Goal: Check status: Check status

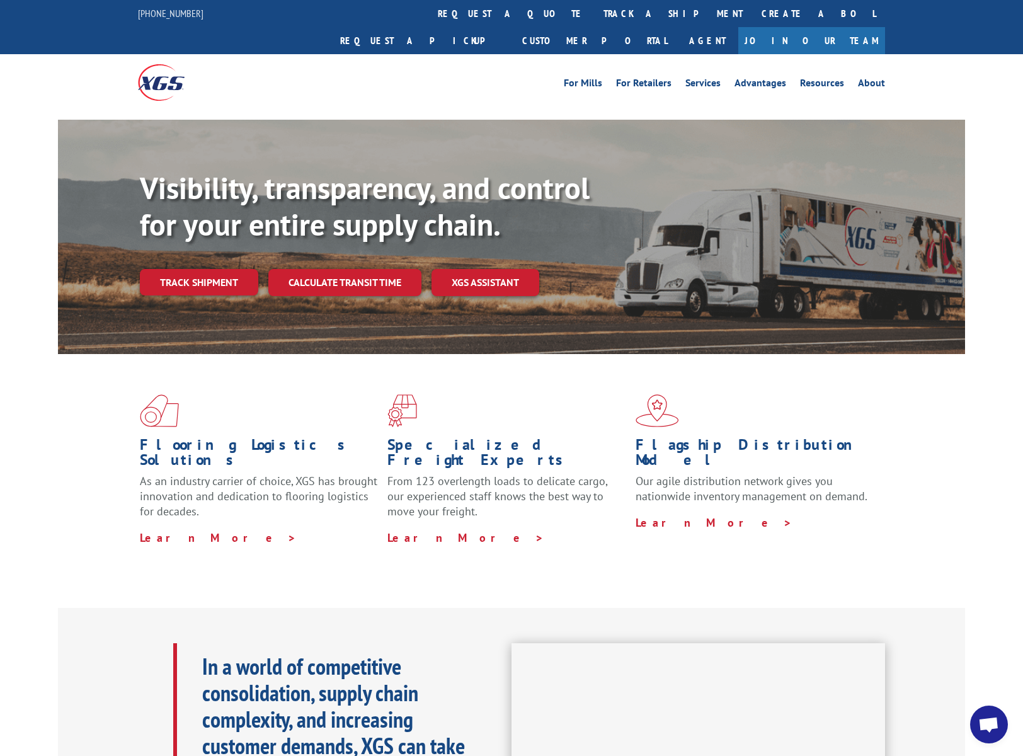
scroll to position [5967, 0]
click at [677, 27] on link "Customer Portal" at bounding box center [595, 40] width 164 height 27
click at [594, 16] on link "track a shipment" at bounding box center [673, 13] width 158 height 27
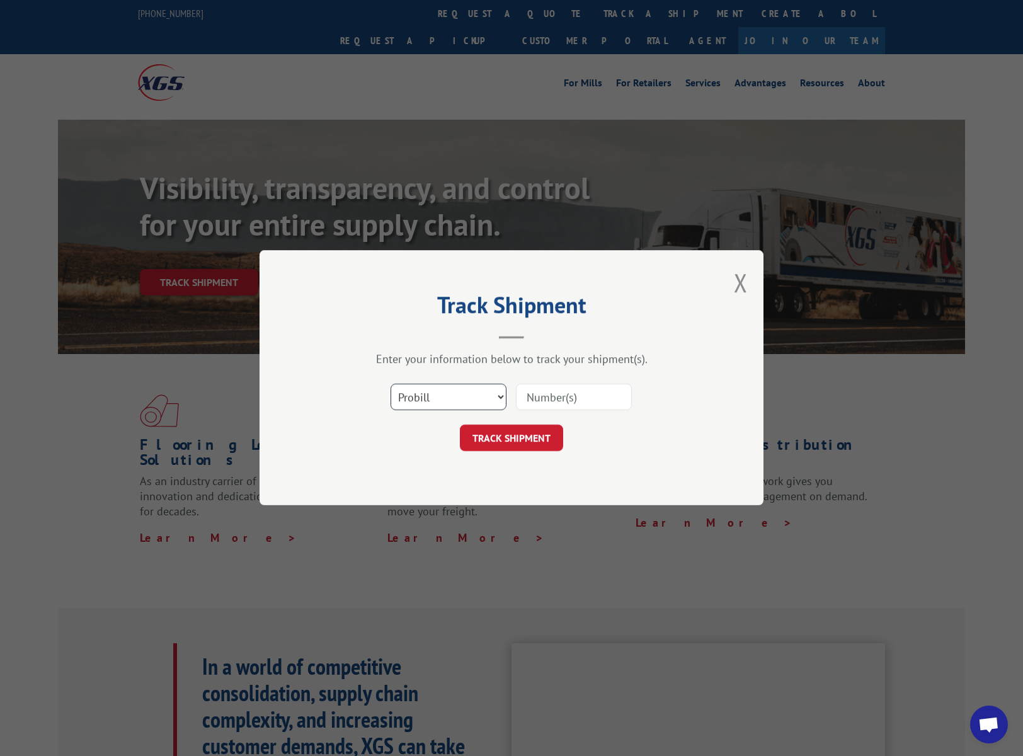
click at [467, 397] on select "Select category... Probill BOL PO" at bounding box center [449, 397] width 116 height 26
select select "bol"
click at [391, 384] on select "Select category... Probill BOL PO" at bounding box center [449, 397] width 116 height 26
click at [553, 398] on input at bounding box center [574, 397] width 116 height 26
paste input "0499704"
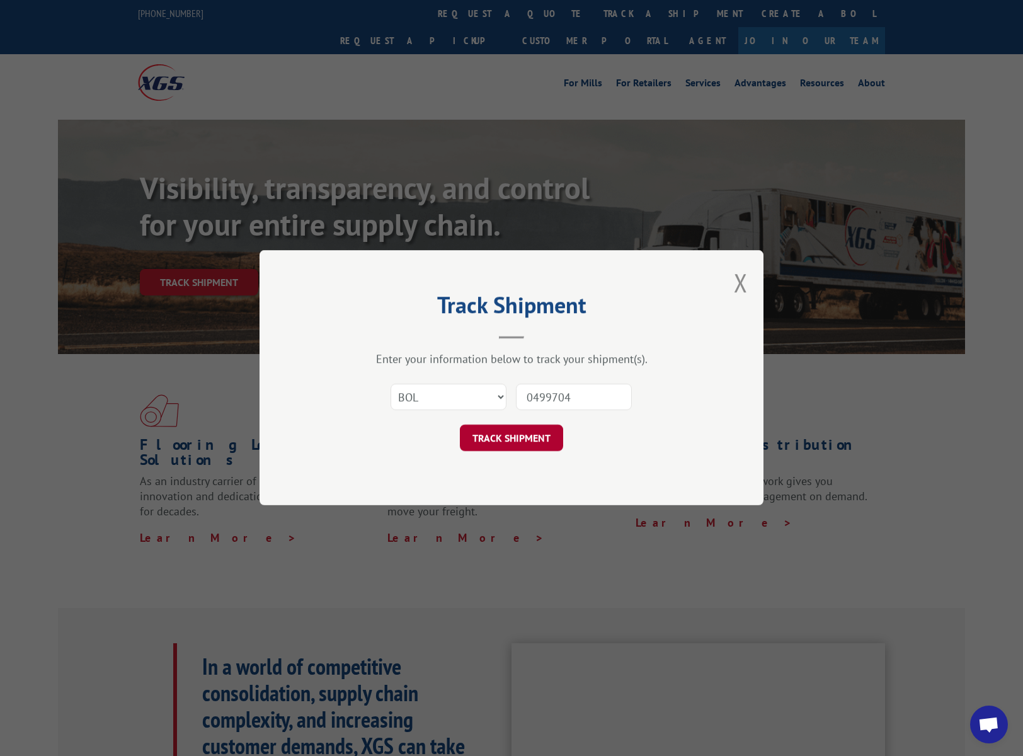
type input "0499704"
click at [534, 439] on button "TRACK SHIPMENT" at bounding box center [511, 438] width 103 height 26
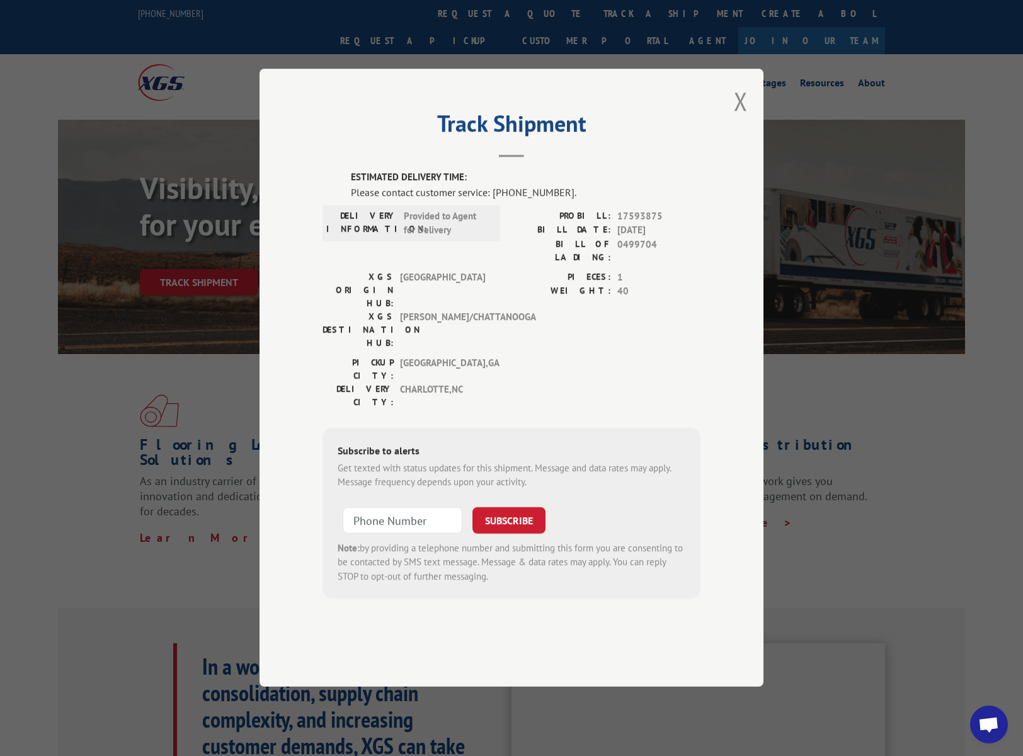
type textarea "Hello, I'm looking for information regarding BOL 0499704 for PO13766, shipp"
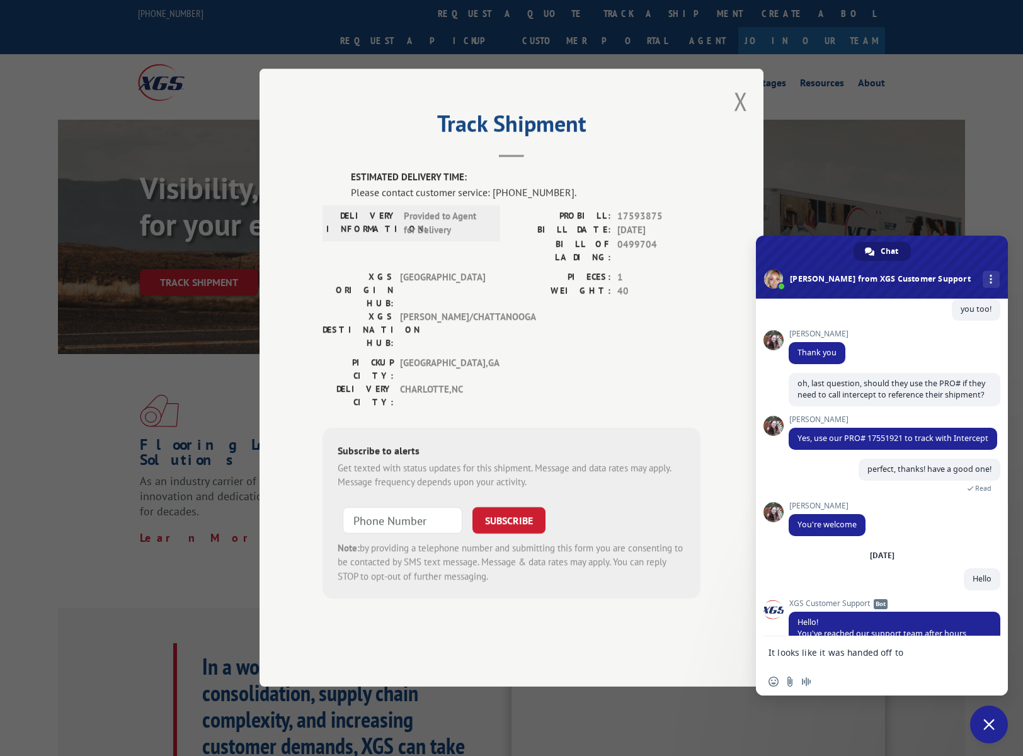
type textarea "It looks like it was handed off to Averitt Chattanooga but I need a"
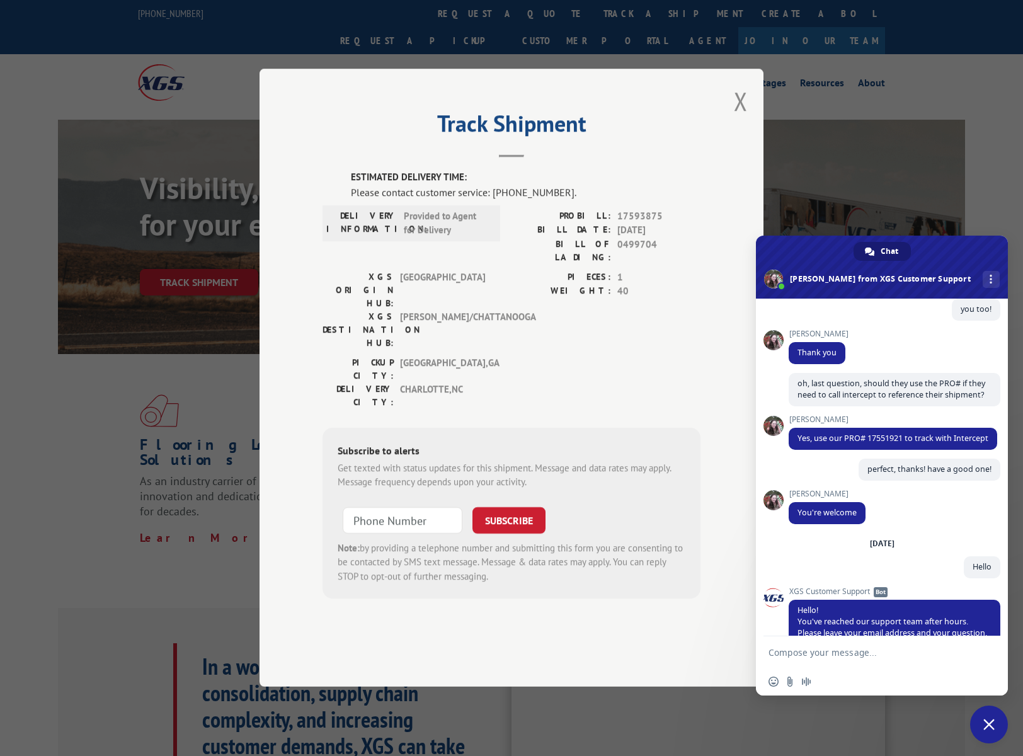
scroll to position [6708, 0]
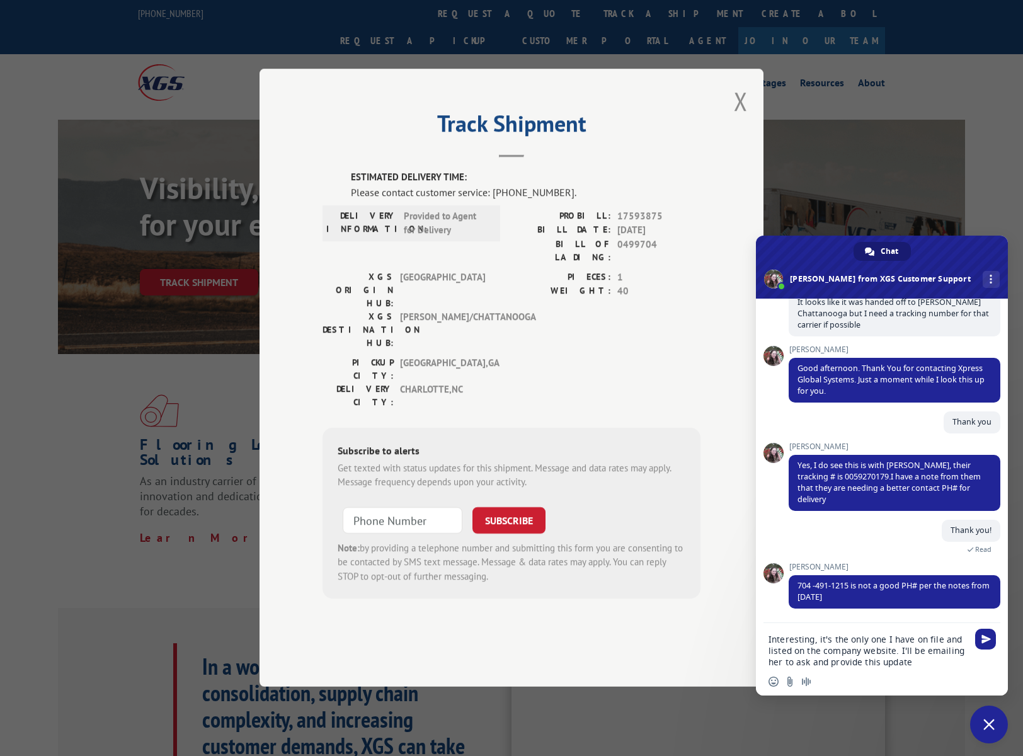
type textarea "Interesting, it's the only one I have on file and listed on the company website…"
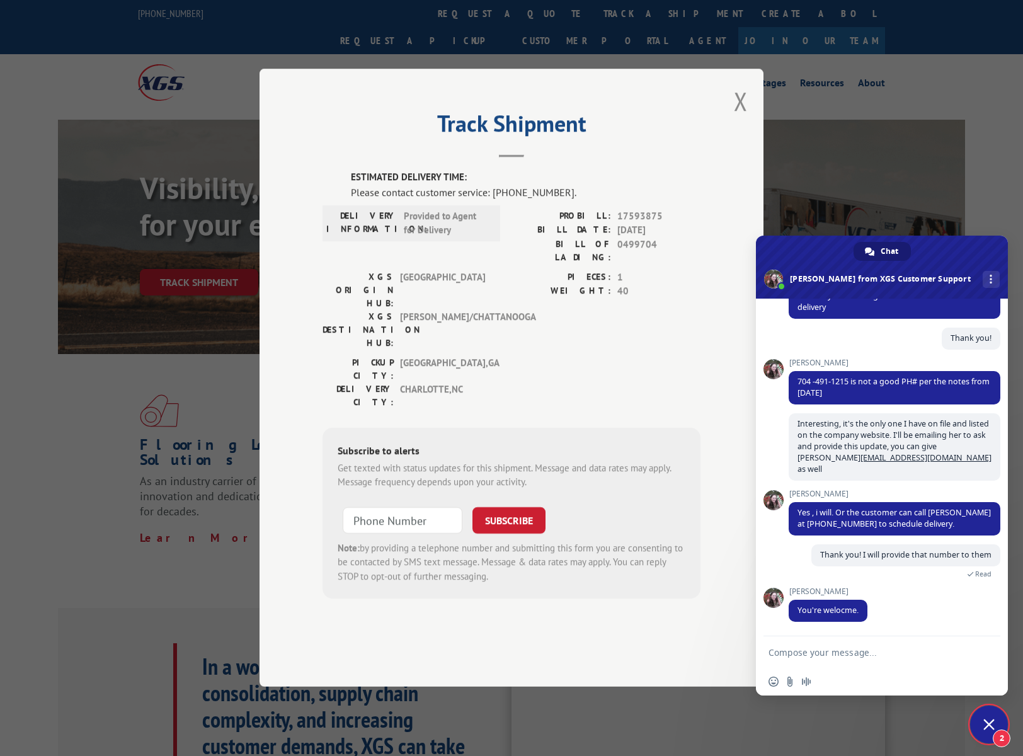
scroll to position [6905, 0]
click at [1006, 740] on span "2" at bounding box center [1002, 739] width 18 height 18
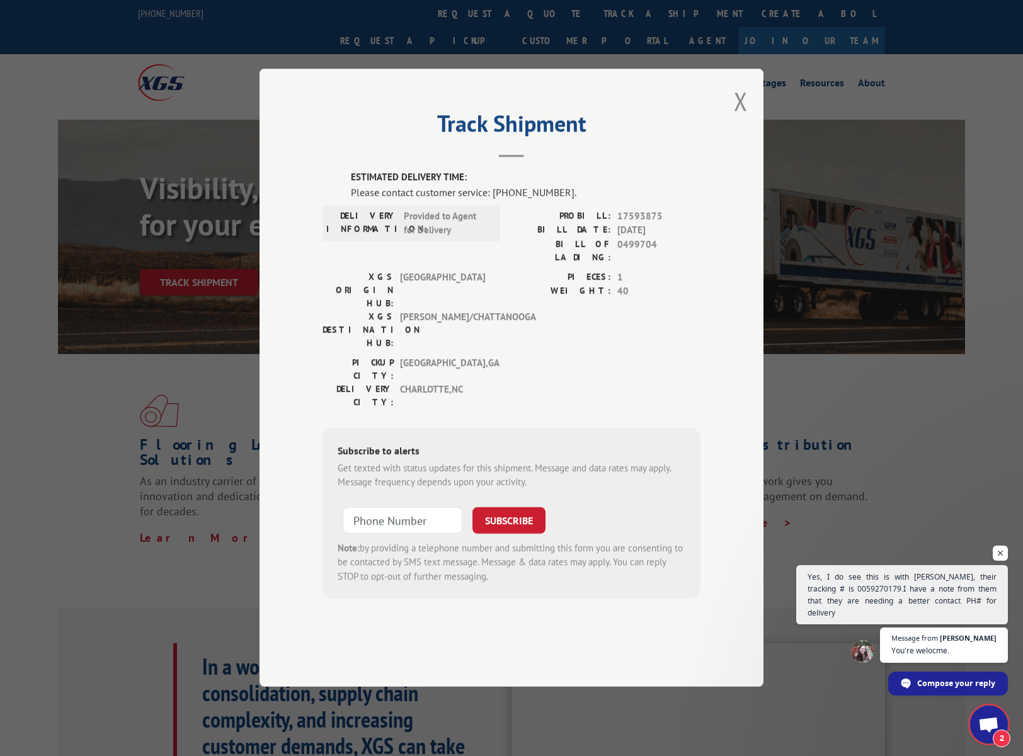
click at [1006, 740] on span "2" at bounding box center [1002, 739] width 18 height 18
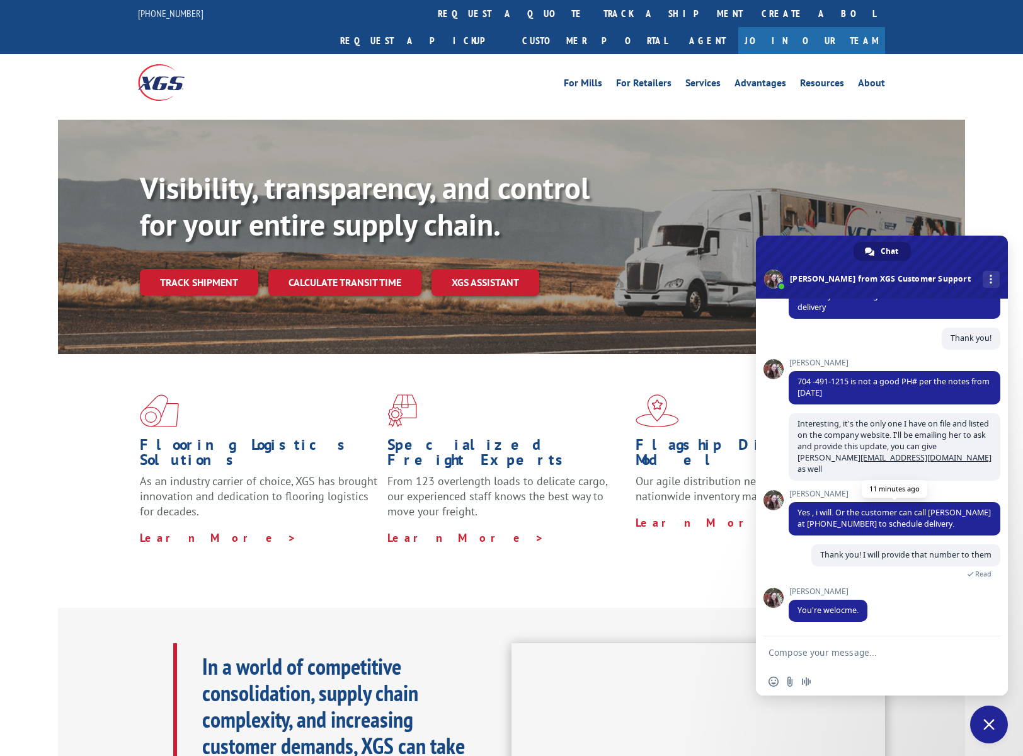
scroll to position [6268, 0]
click at [677, 27] on link "Customer Portal" at bounding box center [595, 40] width 164 height 27
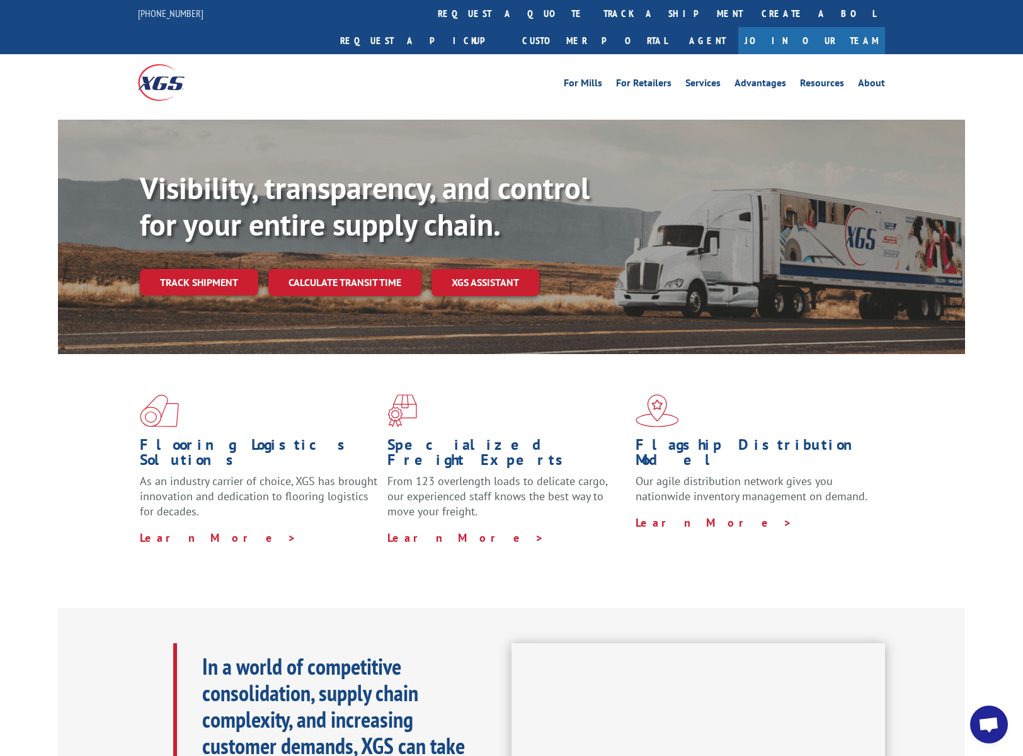
scroll to position [3541, 0]
click at [594, 16] on link "track a shipment" at bounding box center [673, 13] width 158 height 27
